Goal: Transaction & Acquisition: Purchase product/service

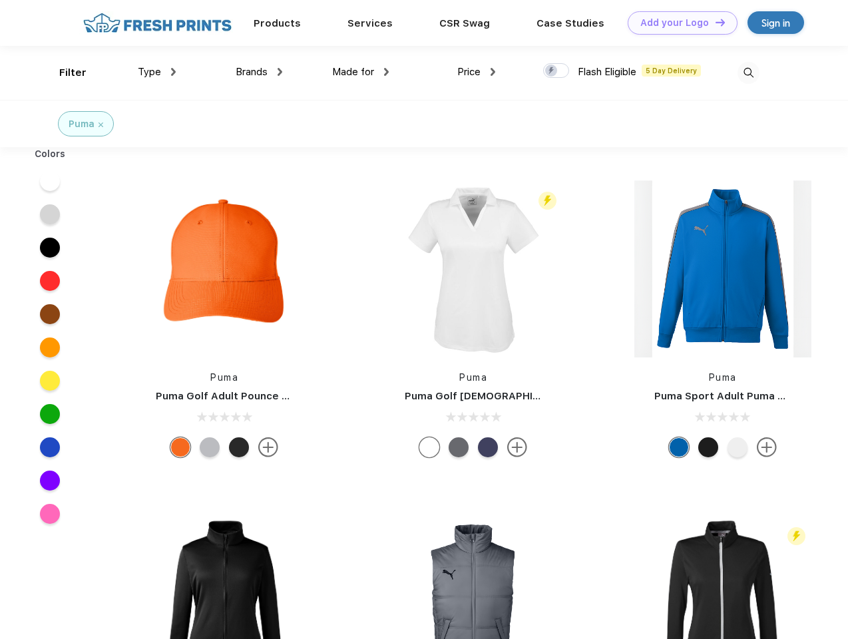
click at [678, 23] on link "Add your Logo Design Tool" at bounding box center [683, 22] width 110 height 23
click at [0, 0] on div "Design Tool" at bounding box center [0, 0] width 0 height 0
click at [714, 22] on link "Add your Logo Design Tool" at bounding box center [683, 22] width 110 height 23
click at [64, 73] on div "Filter" at bounding box center [72, 72] width 27 height 15
click at [157, 72] on span "Type" at bounding box center [149, 72] width 23 height 12
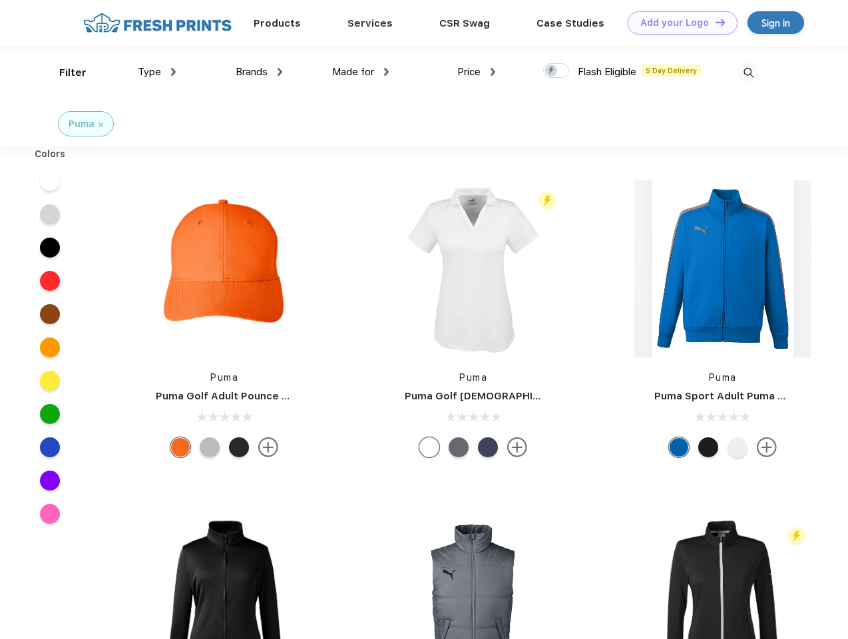
click at [259, 72] on span "Brands" at bounding box center [252, 72] width 32 height 12
click at [361, 72] on span "Made for" at bounding box center [353, 72] width 42 height 12
click at [477, 72] on span "Price" at bounding box center [468, 72] width 23 height 12
click at [557, 71] on div at bounding box center [556, 70] width 26 height 15
click at [552, 71] on input "checkbox" at bounding box center [547, 67] width 9 height 9
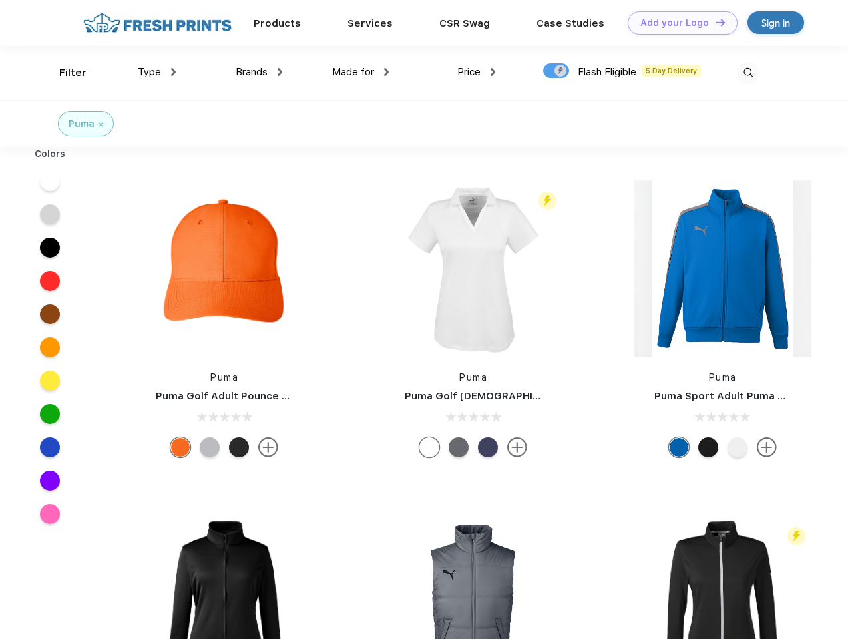
click at [748, 73] on img at bounding box center [749, 73] width 22 height 22
